Goal: Task Accomplishment & Management: Manage account settings

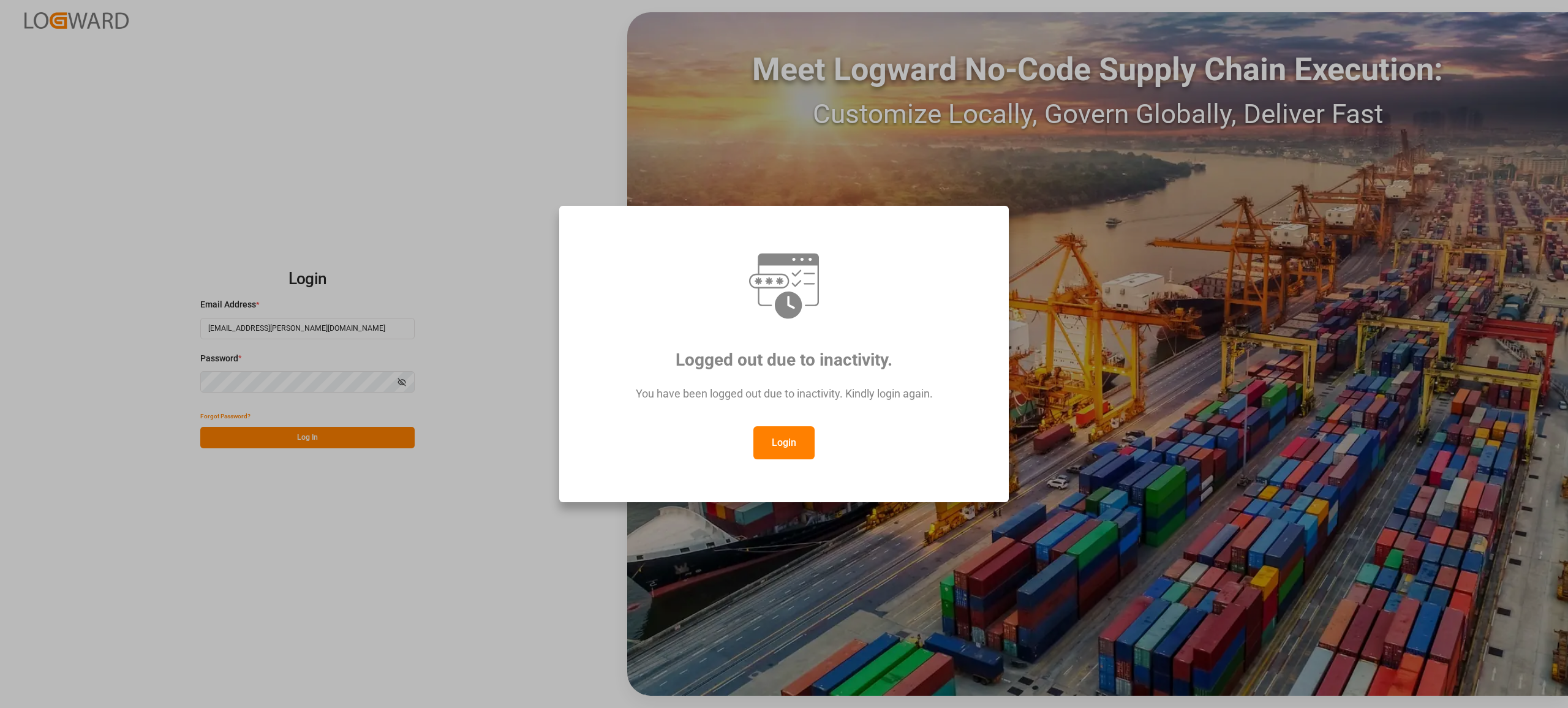
click at [770, 439] on button "Login" at bounding box center [783, 442] width 61 height 33
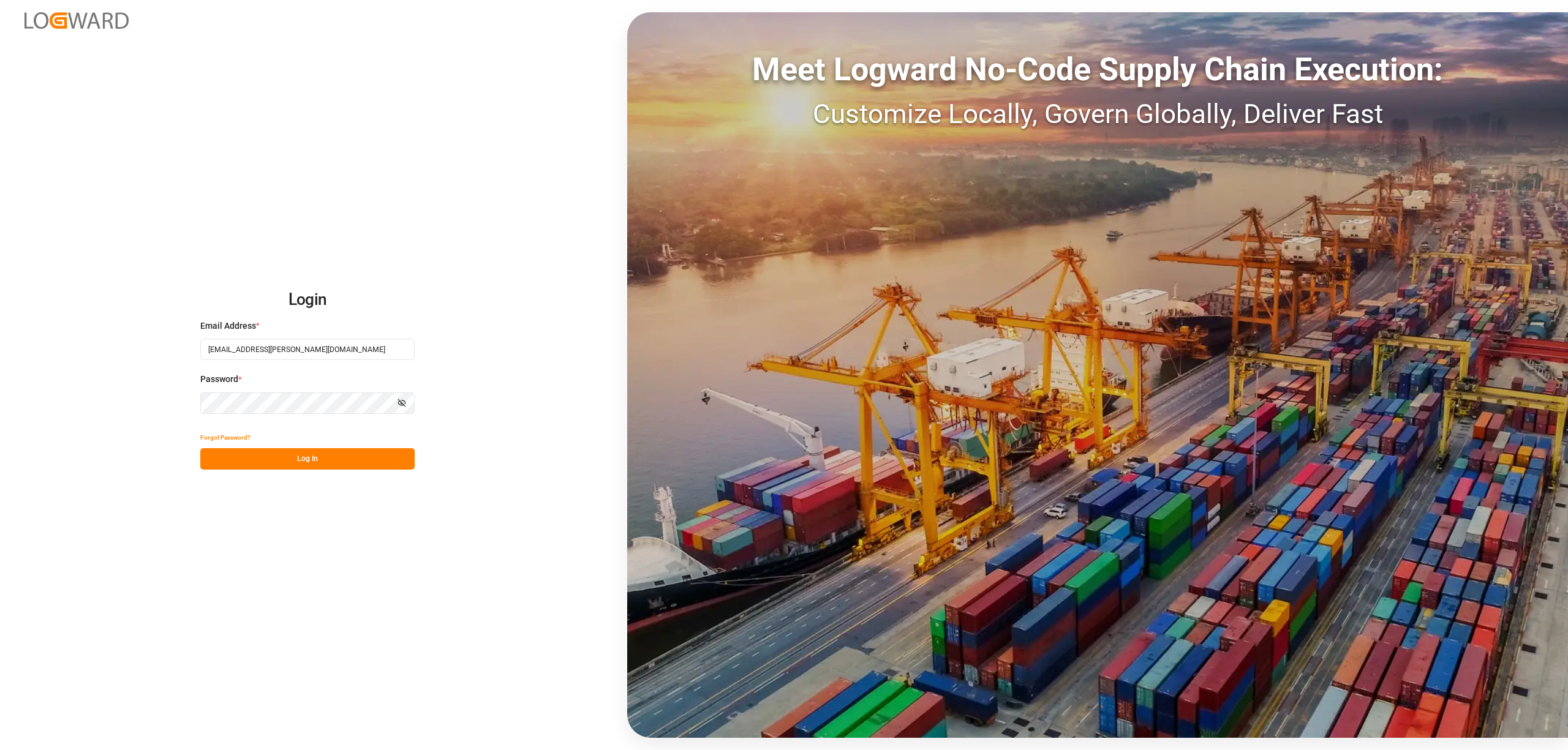
click at [374, 469] on button "Log In" at bounding box center [307, 458] width 214 height 21
